Goal: Task Accomplishment & Management: Manage account settings

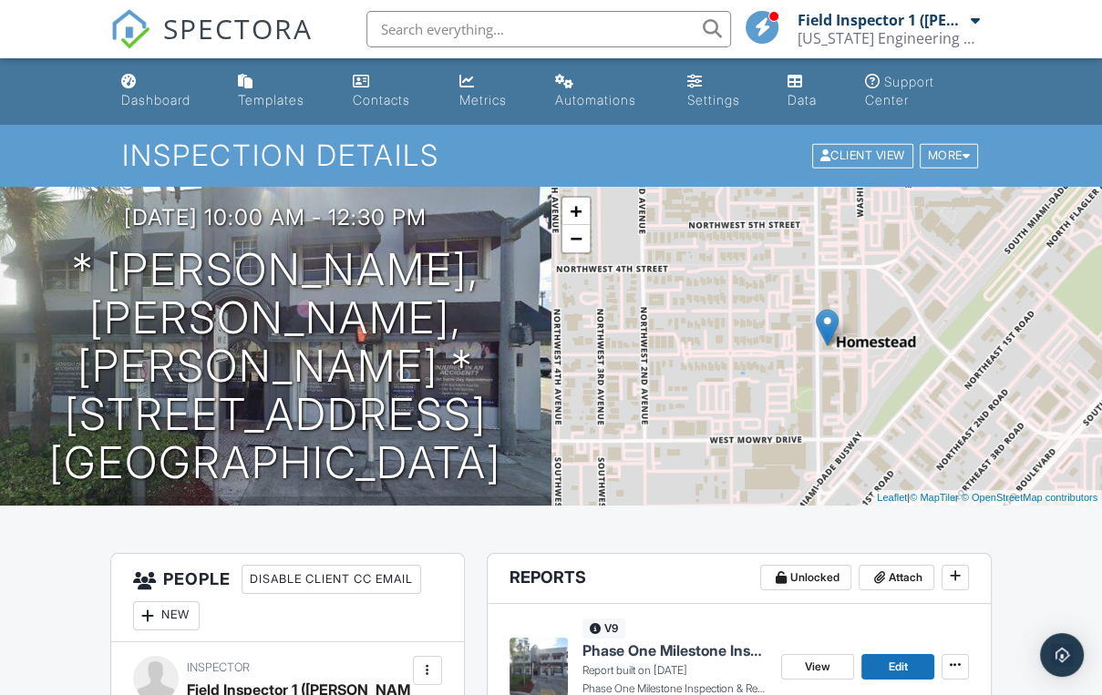
click at [149, 106] on div "Dashboard" at bounding box center [155, 99] width 69 height 15
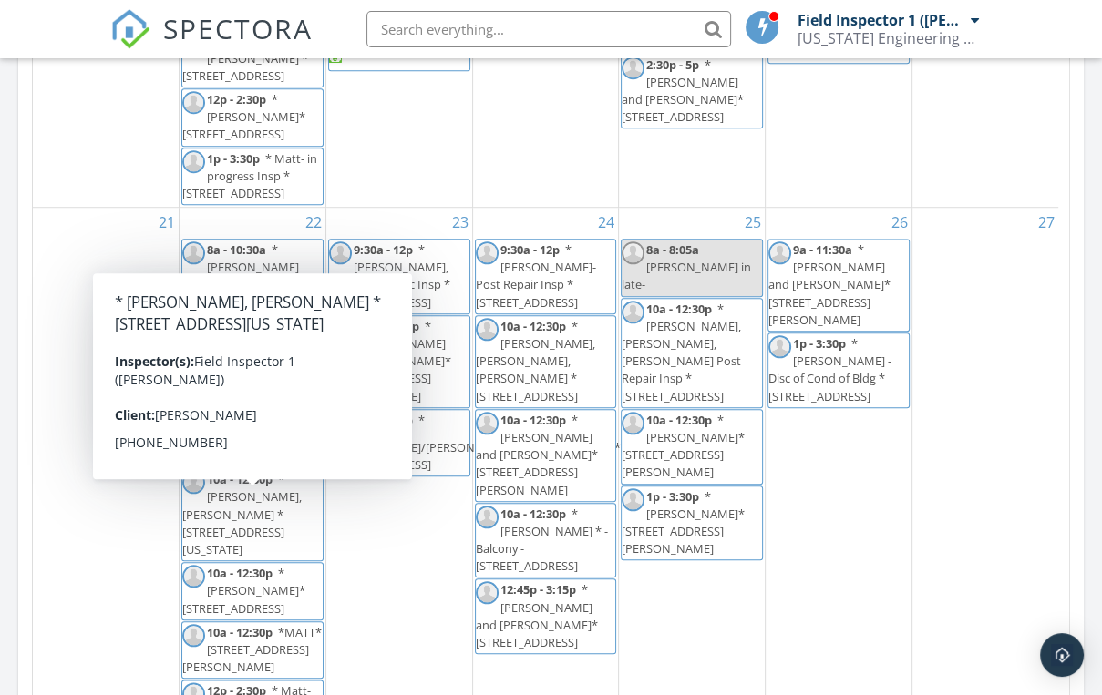
scroll to position [1388, 0]
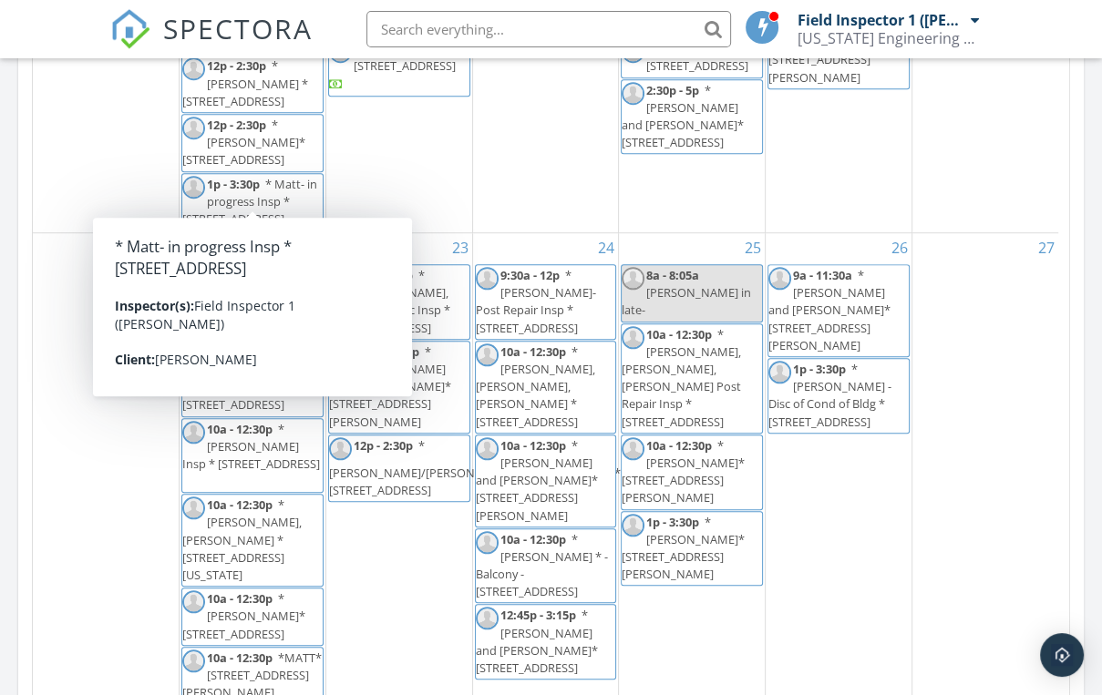
click at [286, 531] on span "* [PERSON_NAME], [PERSON_NAME] * [STREET_ADDRESS][US_STATE]" at bounding box center [241, 540] width 119 height 87
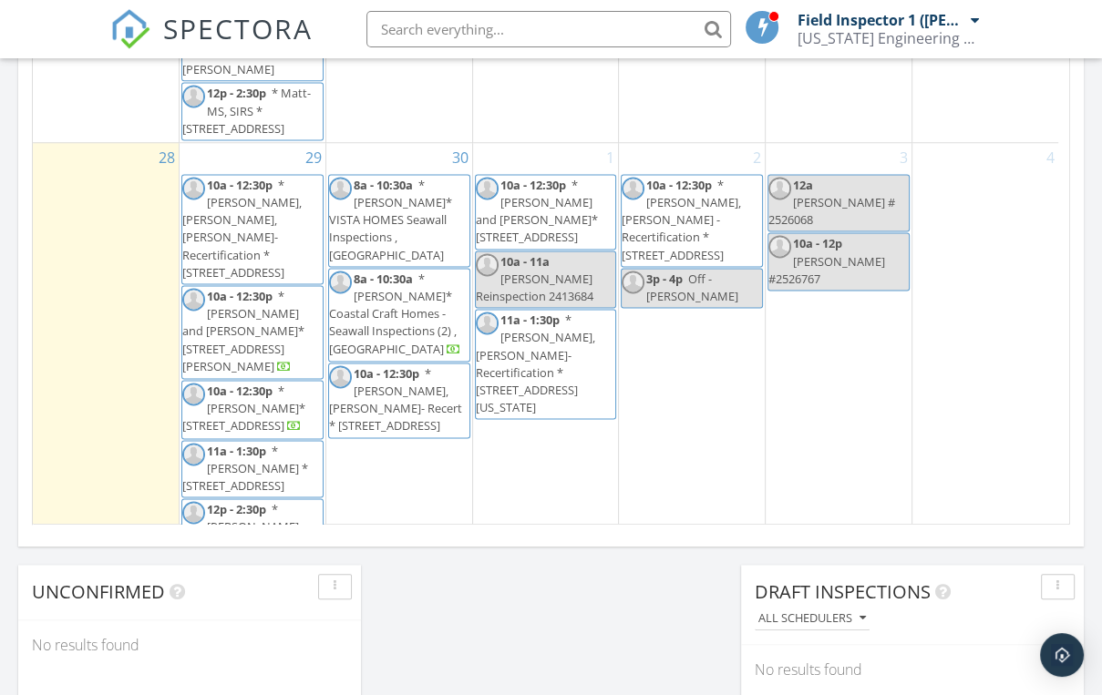
scroll to position [1823, 0]
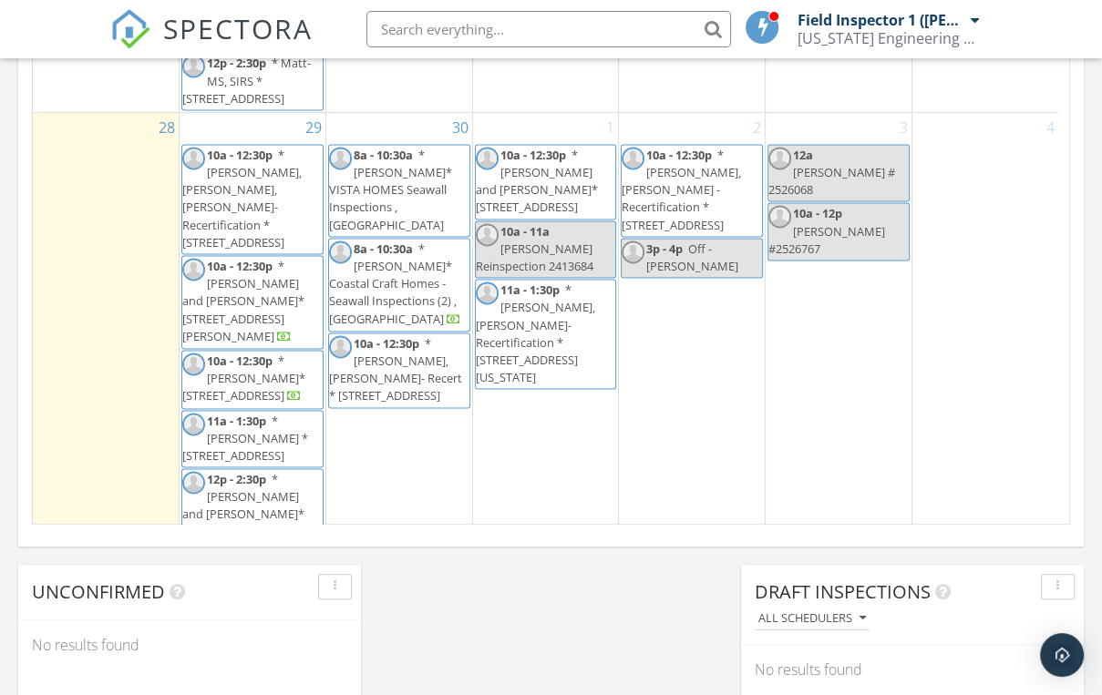
click at [266, 201] on span "* [PERSON_NAME], [PERSON_NAME], [PERSON_NAME]- Recertification * [STREET_ADDRES…" at bounding box center [241, 199] width 119 height 104
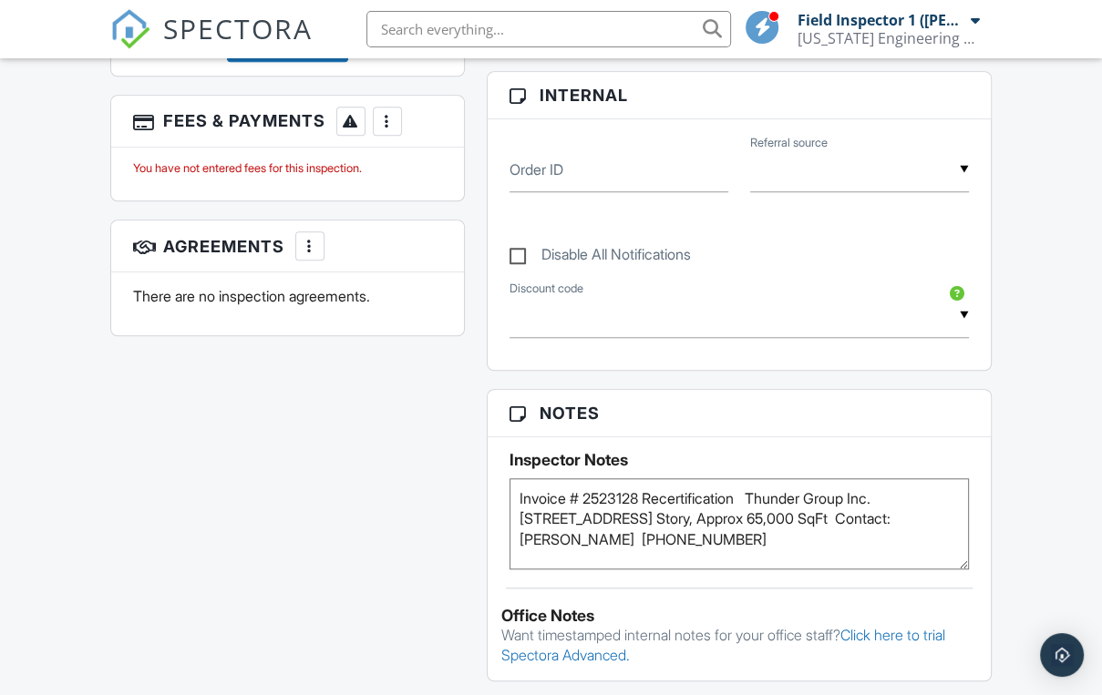
scroll to position [1167, 0]
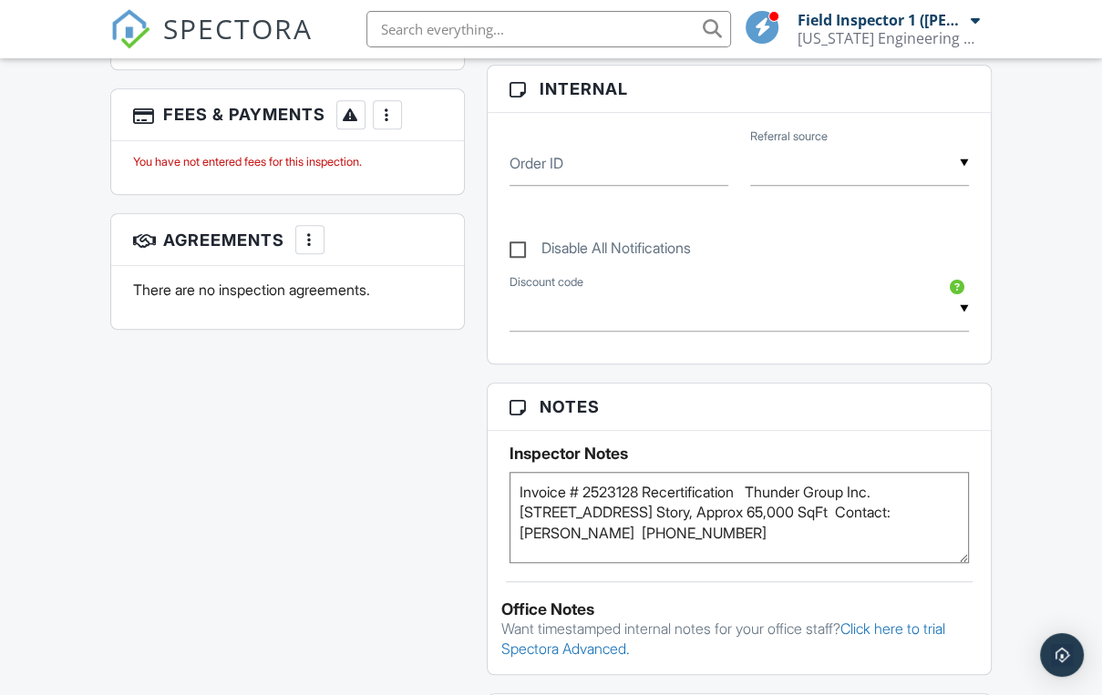
drag, startPoint x: 787, startPoint y: 549, endPoint x: 553, endPoint y: 525, distance: 235.4
click at [553, 525] on textarea "Invoice # 2523128 Recertification Thunder Group Inc. [STREET_ADDRESS] Story, Ap…" at bounding box center [738, 517] width 459 height 91
click at [443, 525] on div "All emails and texts are disabled for this inspection! All emails and texts hav…" at bounding box center [550, 279] width 903 height 1784
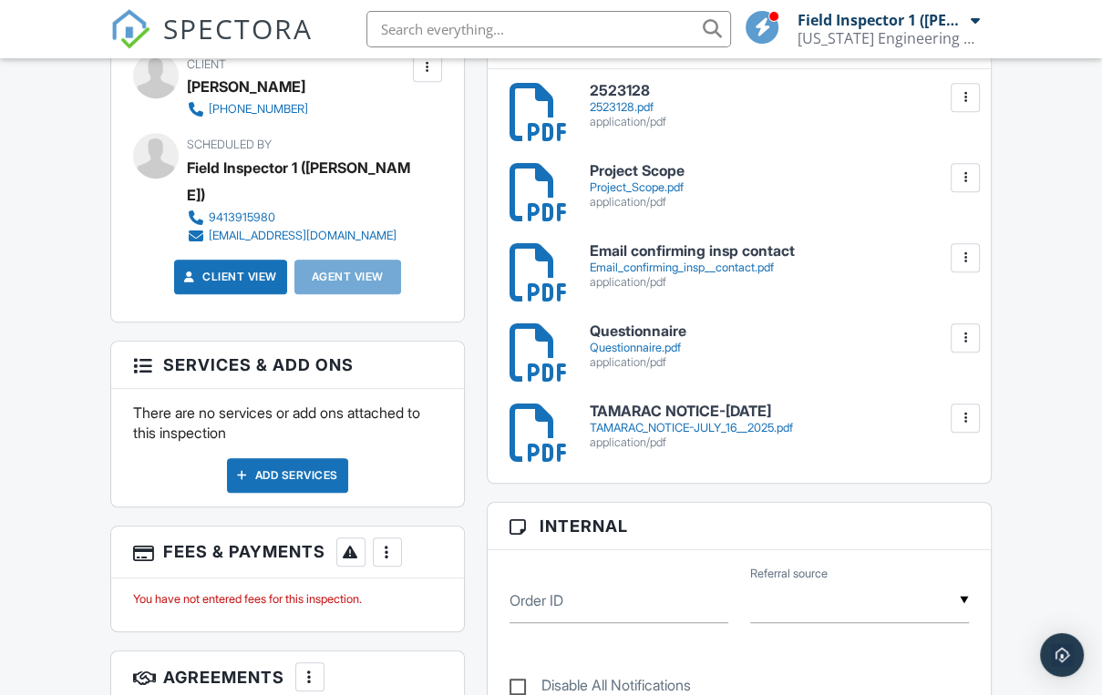
scroll to position [656, 0]
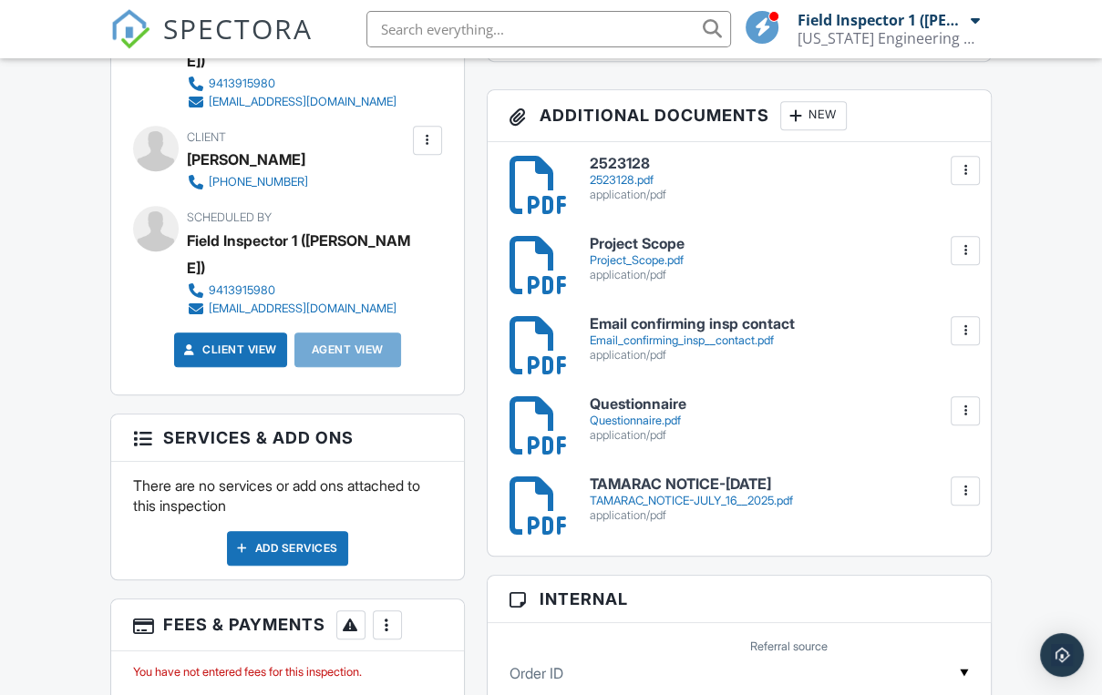
click at [738, 496] on div "2523128 2523128.pdf application/pdf [GEOGRAPHIC_DATA] Project Scope Project_Sco…" at bounding box center [739, 349] width 503 height 414
click at [736, 493] on h6 "TAMARAC NOTICE-[DATE]" at bounding box center [779, 485] width 379 height 16
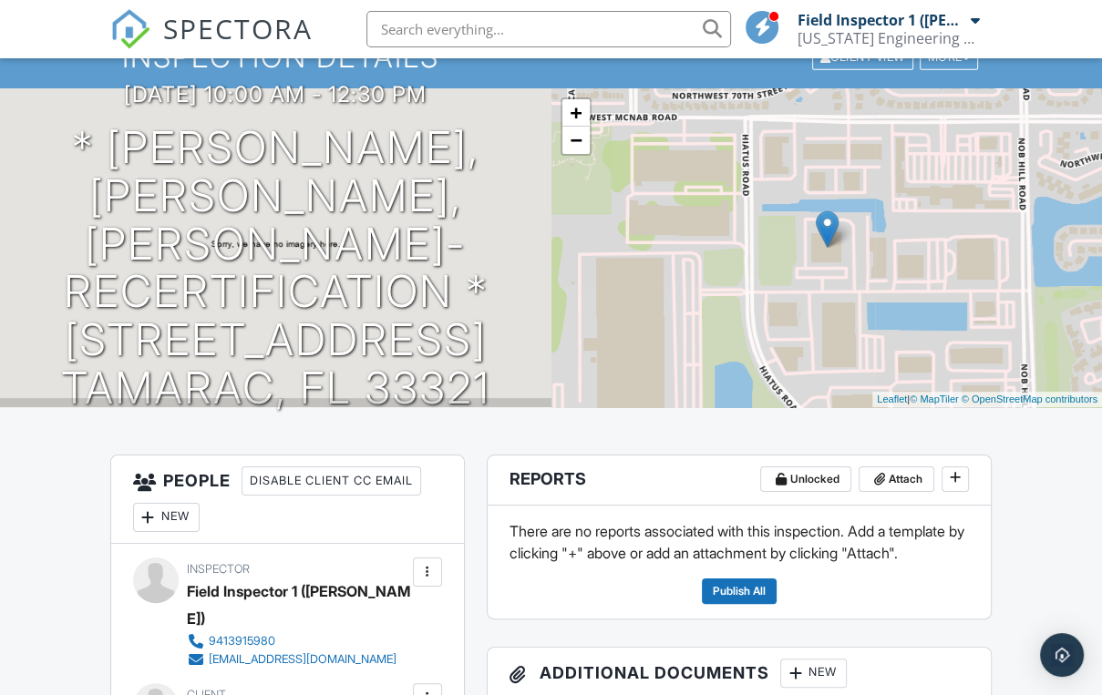
scroll to position [73, 0]
